Goal: Find specific page/section: Find specific page/section

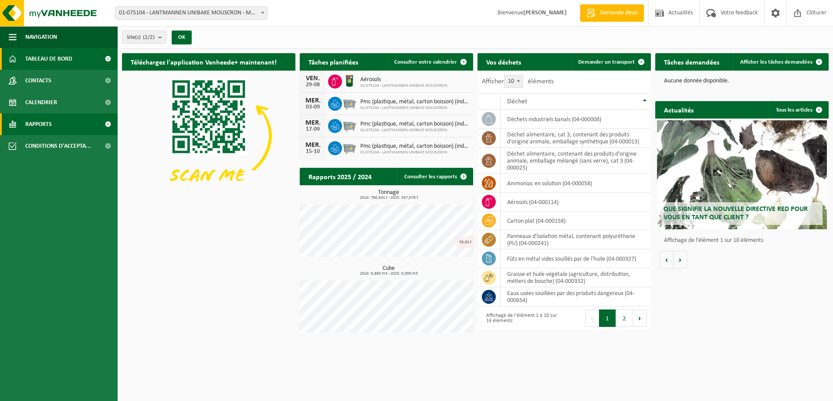
click at [49, 131] on span "Rapports" at bounding box center [38, 124] width 27 height 22
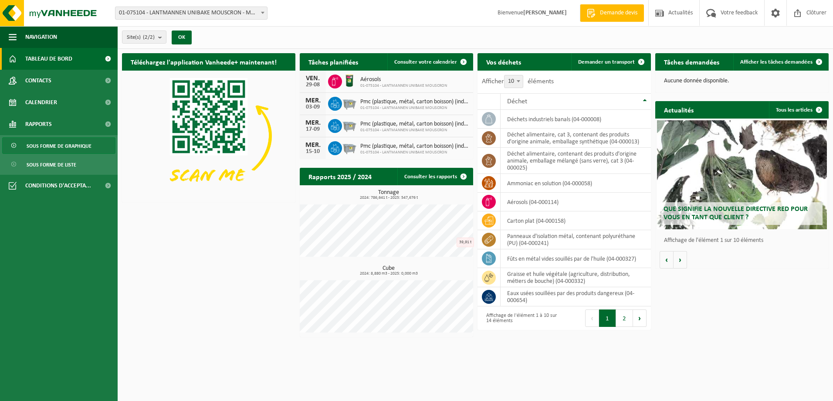
click at [80, 147] on span "Sous forme de graphique" at bounding box center [59, 146] width 65 height 17
